Goal: Task Accomplishment & Management: Complete application form

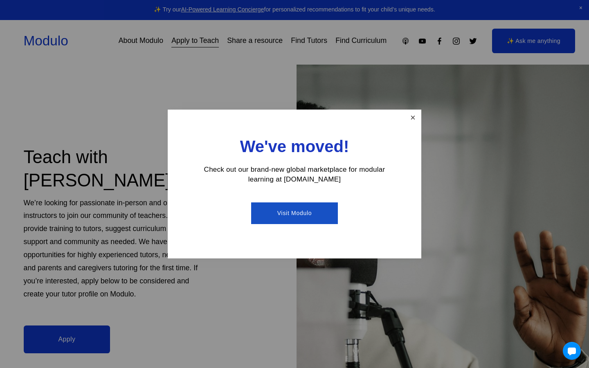
click at [408, 119] on link "Close" at bounding box center [413, 118] width 14 height 14
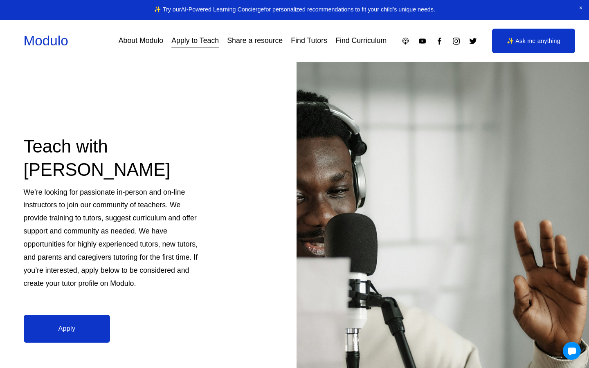
scroll to position [14, 0]
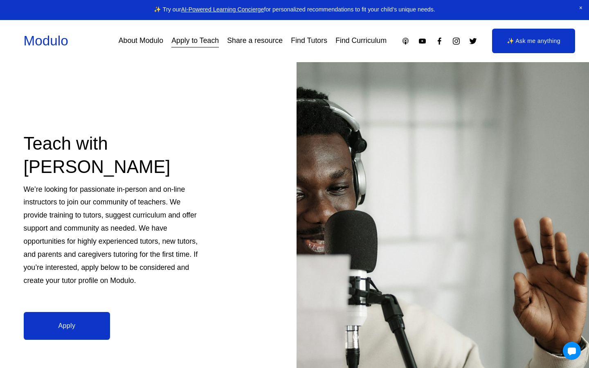
click at [65, 326] on link "Apply" at bounding box center [67, 326] width 87 height 28
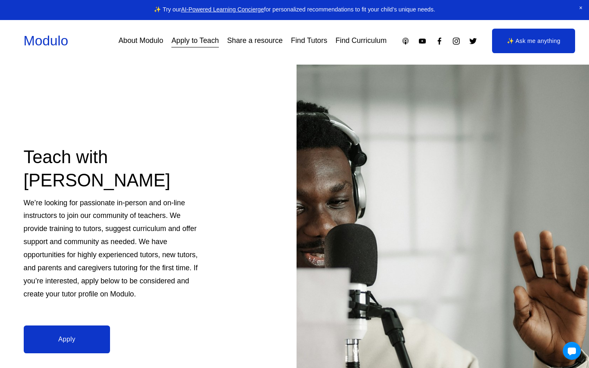
scroll to position [0, 0]
click at [307, 40] on link "Find Tutors" at bounding box center [309, 41] width 36 height 14
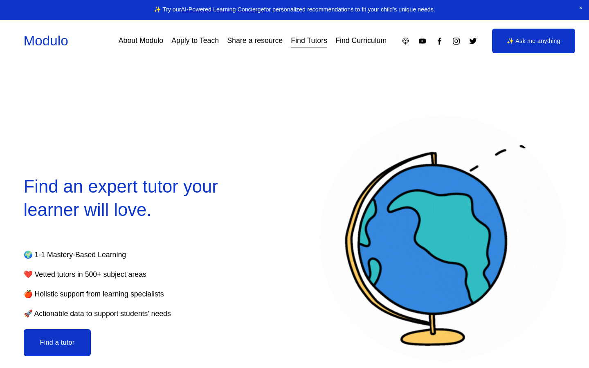
select select "**"
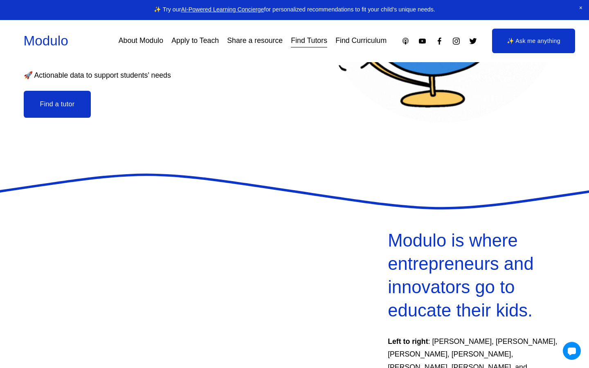
scroll to position [232, 0]
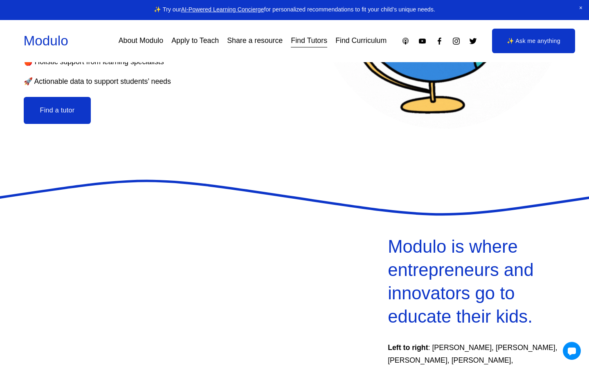
click at [57, 115] on button "Find a tutor" at bounding box center [58, 110] width 68 height 27
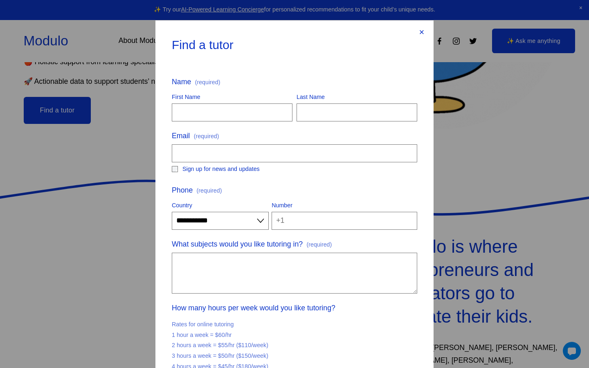
scroll to position [0, 0]
click at [422, 34] on div "×" at bounding box center [421, 32] width 9 height 9
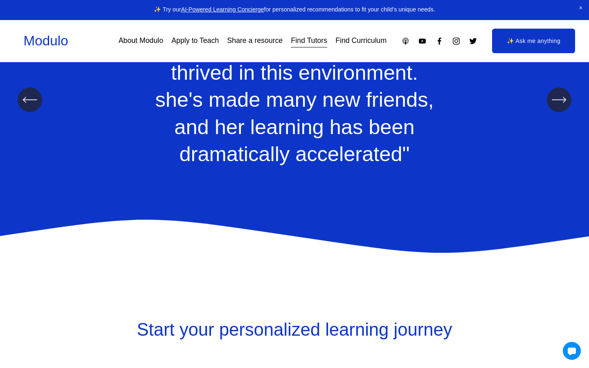
scroll to position [813, 0]
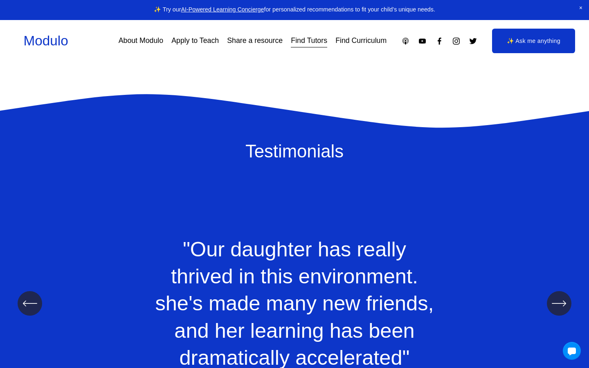
click at [365, 43] on link "Find Curriculum" at bounding box center [361, 41] width 51 height 14
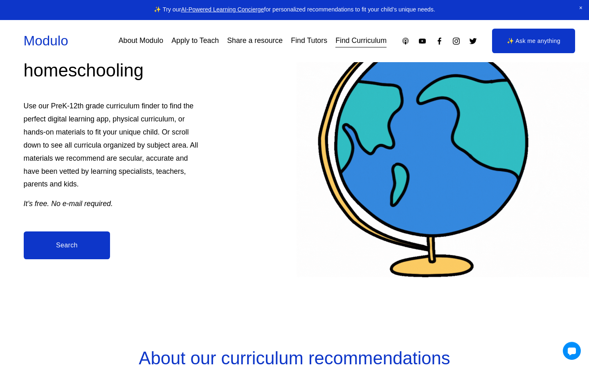
scroll to position [169, 0]
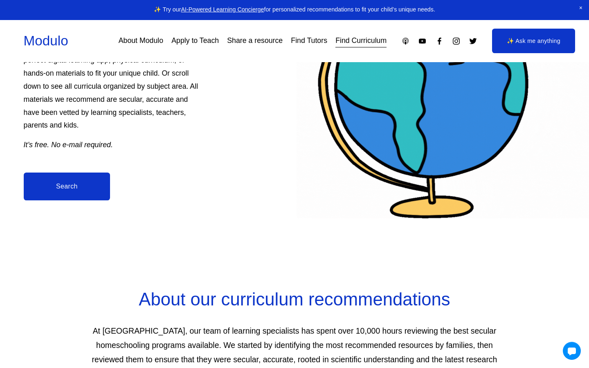
click at [81, 187] on link "Search" at bounding box center [67, 187] width 87 height 28
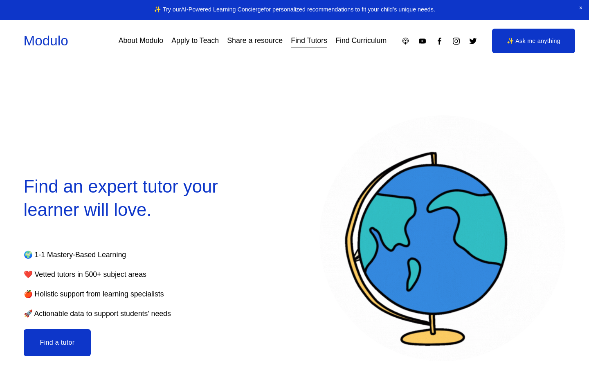
select select "**"
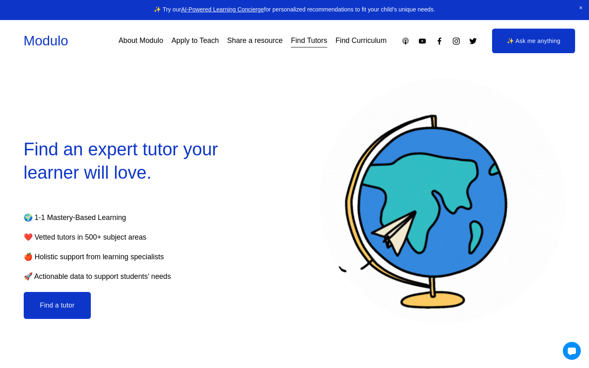
click at [191, 43] on link "Apply to Teach" at bounding box center [194, 41] width 47 height 14
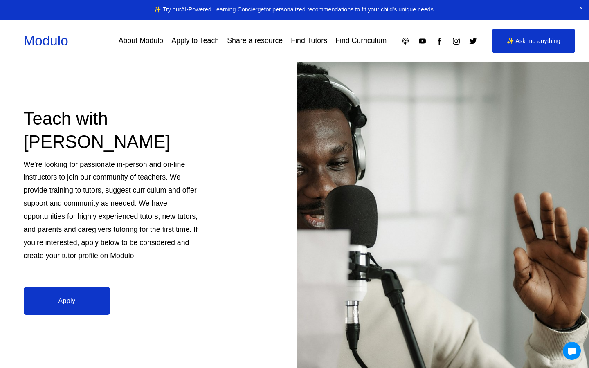
scroll to position [43, 0]
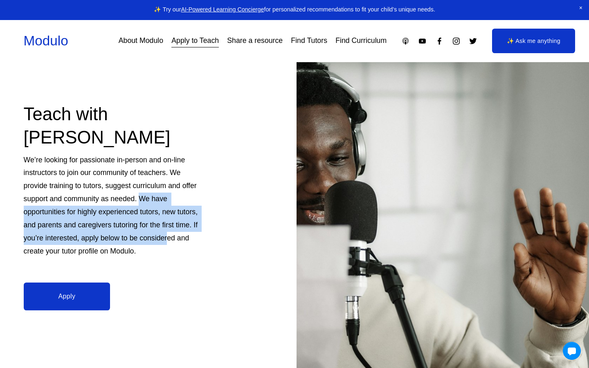
drag, startPoint x: 140, startPoint y: 194, endPoint x: 174, endPoint y: 237, distance: 55.6
click at [174, 235] on p "We’re looking for passionate in-person and on-line instructors to join our comm…" at bounding box center [113, 206] width 178 height 104
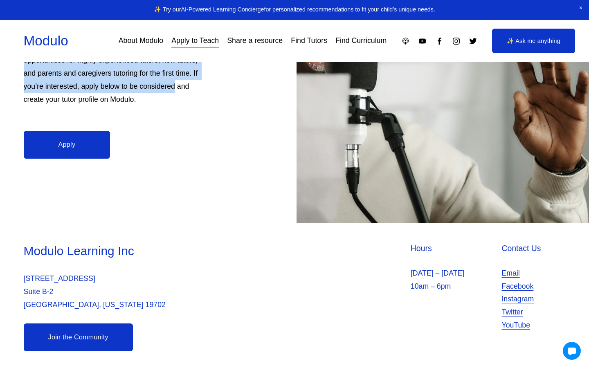
scroll to position [194, 0]
click at [85, 149] on link "Apply" at bounding box center [67, 145] width 87 height 28
